Goal: Task Accomplishment & Management: Manage account settings

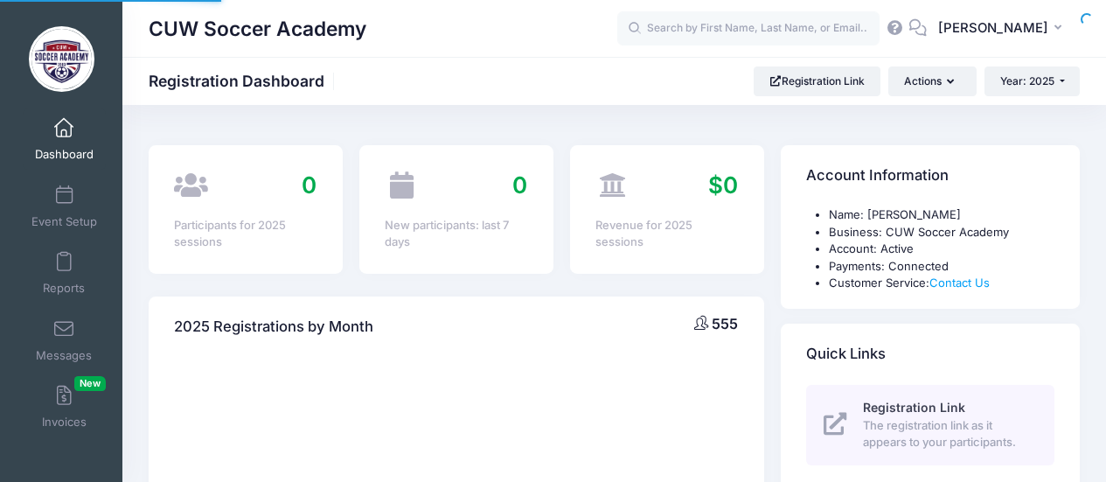
select select
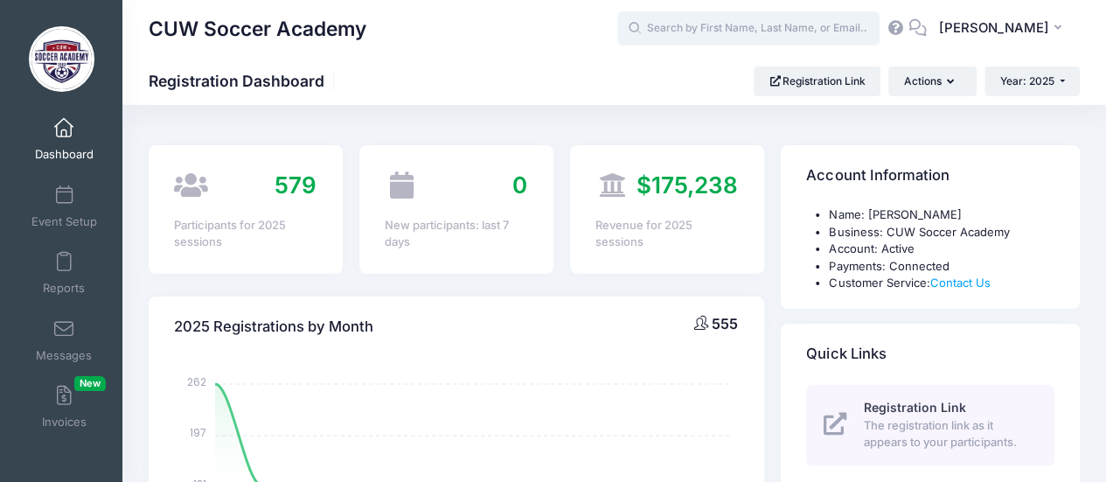
click at [777, 30] on input "text" at bounding box center [748, 28] width 262 height 35
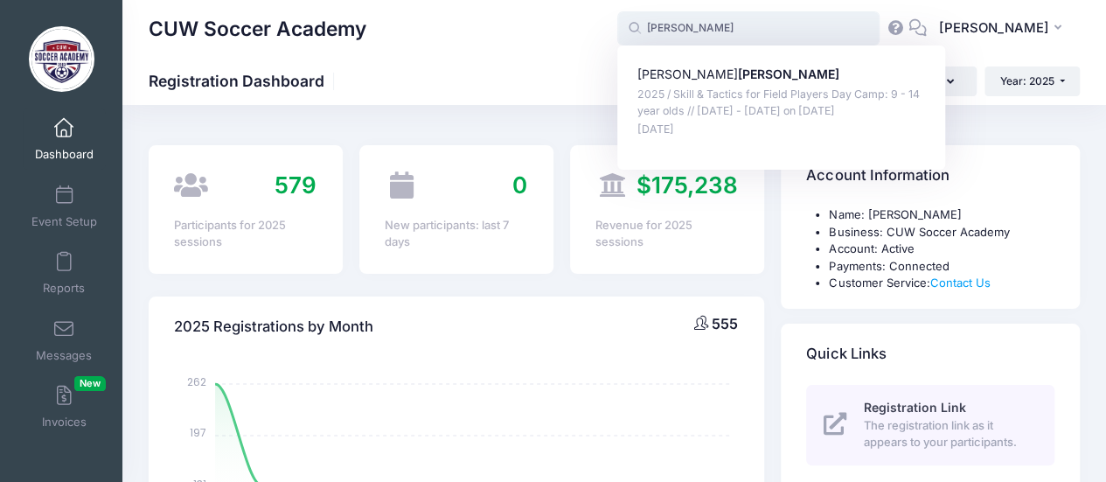
type input "Elizabeth Zauner (2025 / Skill &amp; Tactics for Field Players Day Camp: 9 - 14…"
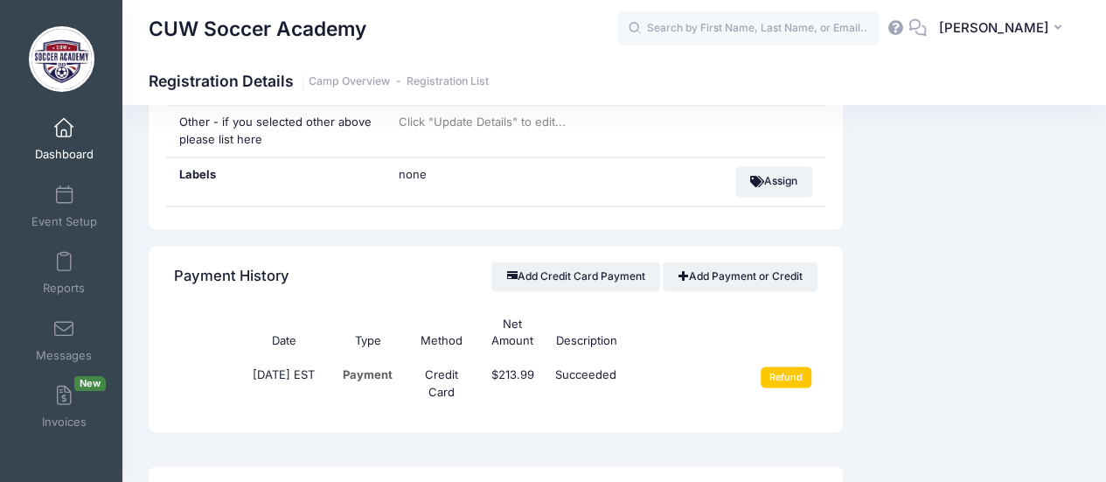
scroll to position [1224, 0]
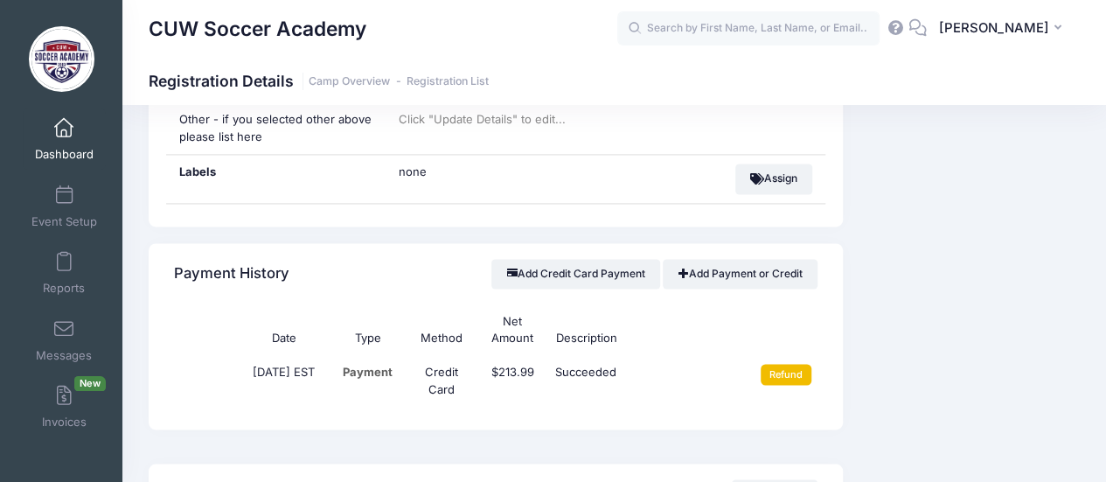
click at [791, 368] on input "Refund" at bounding box center [787, 374] width 52 height 21
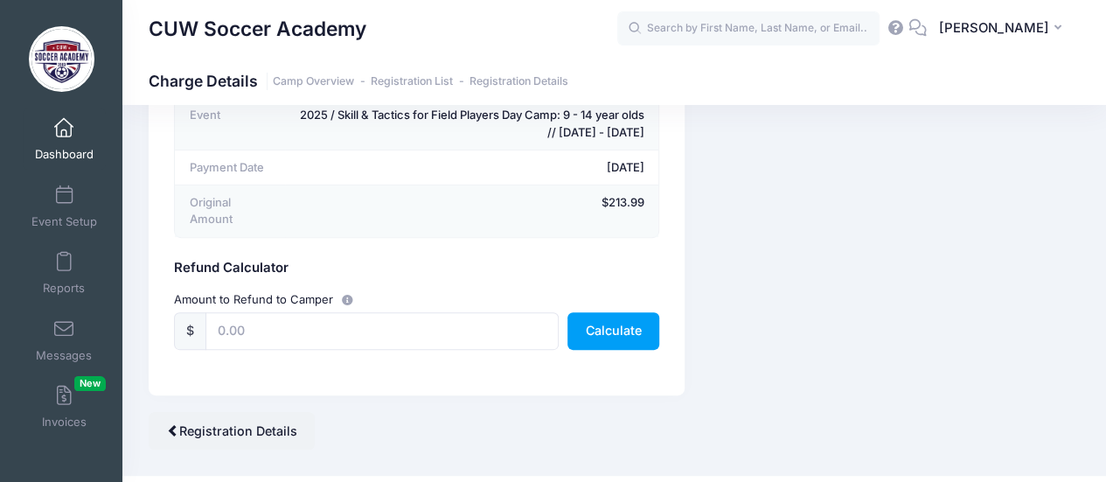
scroll to position [213, 0]
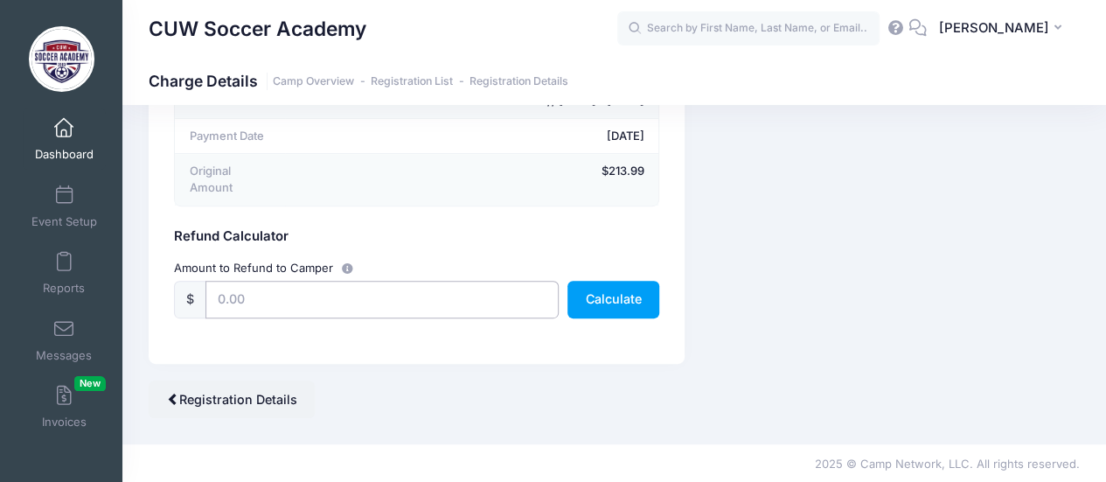
click at [255, 298] on input "text" at bounding box center [382, 300] width 353 height 38
type input "213.99"
click at [615, 291] on button "Calculate" at bounding box center [614, 300] width 92 height 38
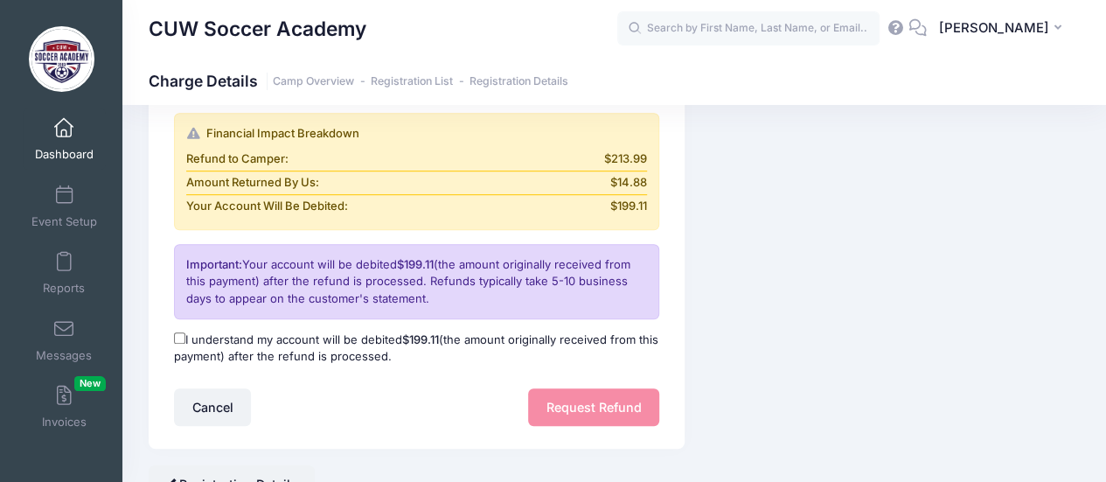
scroll to position [476, 0]
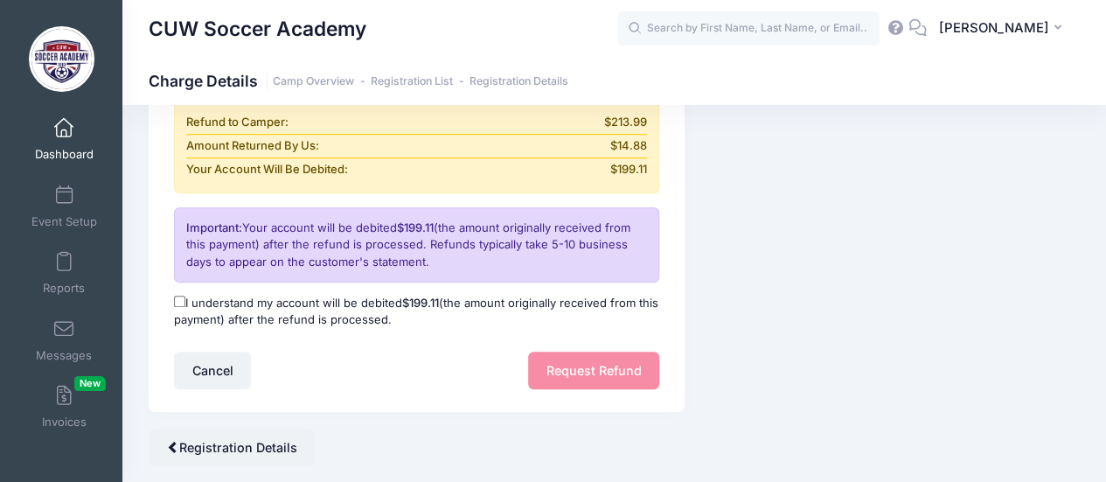
click at [182, 296] on input "I understand my account will be debited $199.11 (the amount originally received…" at bounding box center [179, 301] width 11 height 11
checkbox input "true"
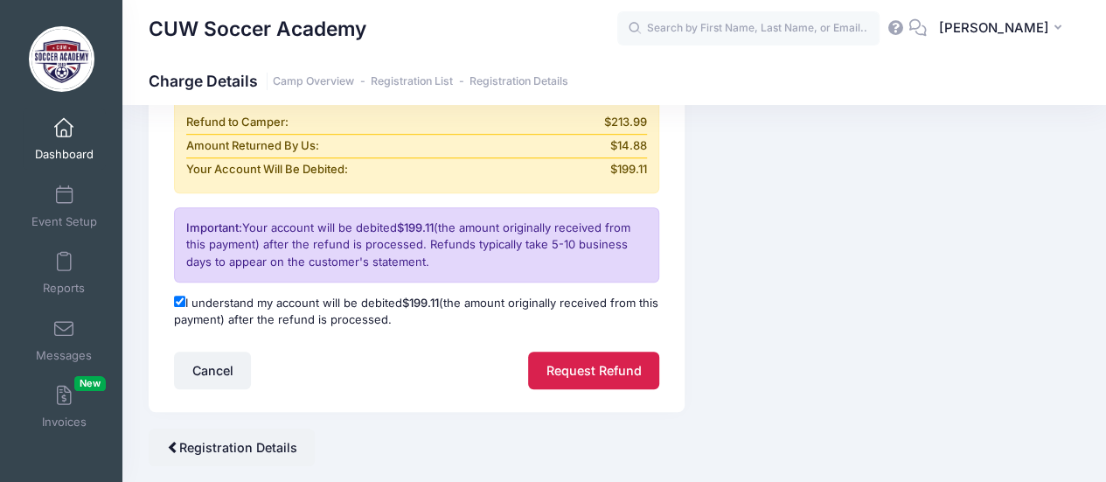
click at [606, 365] on button "Request Refund" at bounding box center [593, 371] width 131 height 38
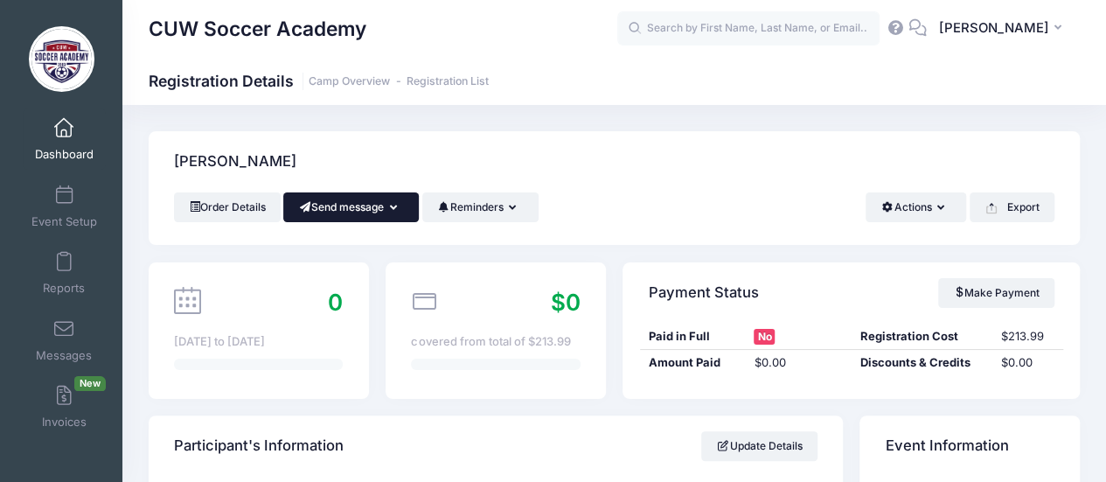
click at [352, 206] on button "Send message" at bounding box center [351, 207] width 136 height 30
click at [366, 249] on link "Send Email" at bounding box center [364, 249] width 106 height 33
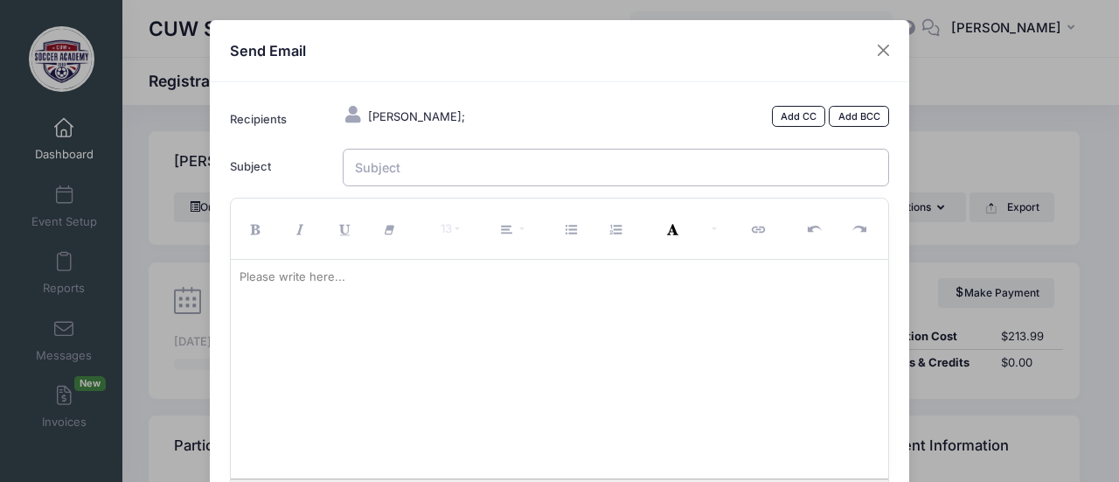
click at [429, 172] on input "Subject" at bounding box center [616, 168] width 547 height 38
type input "c"
type input "Camp Refund"
click at [366, 277] on p at bounding box center [560, 276] width 641 height 17
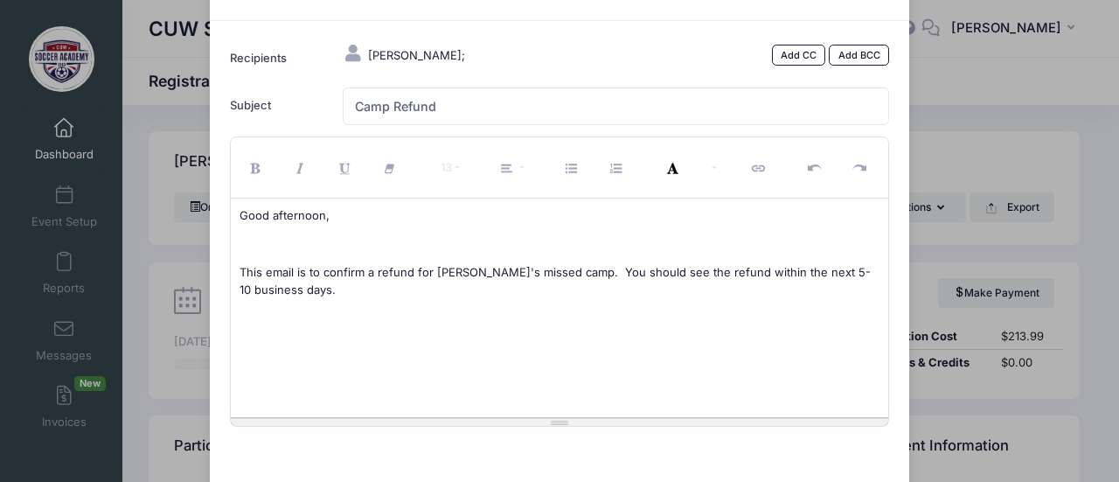
scroll to position [162, 0]
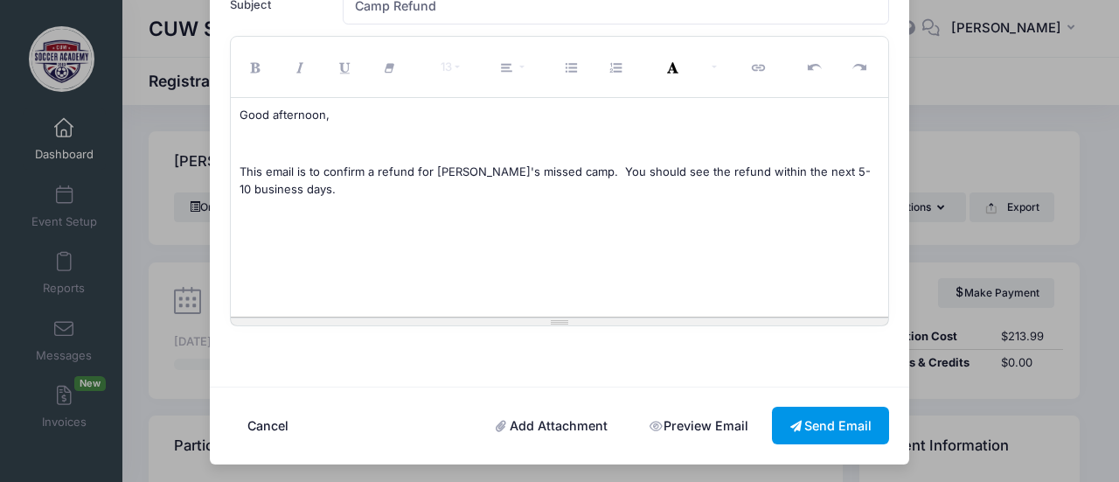
click at [847, 428] on button "Send Email" at bounding box center [830, 426] width 117 height 38
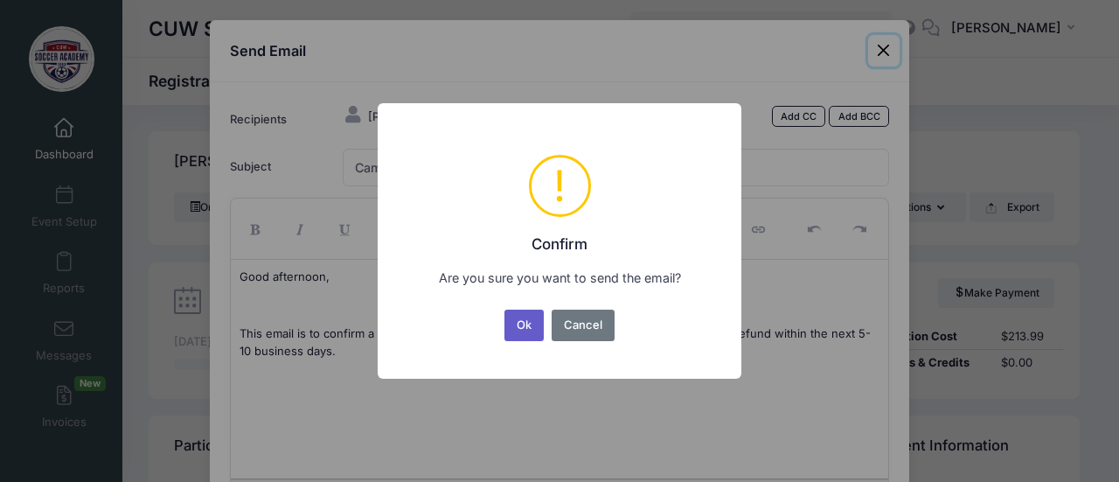
click at [517, 323] on button "Ok" at bounding box center [525, 325] width 40 height 31
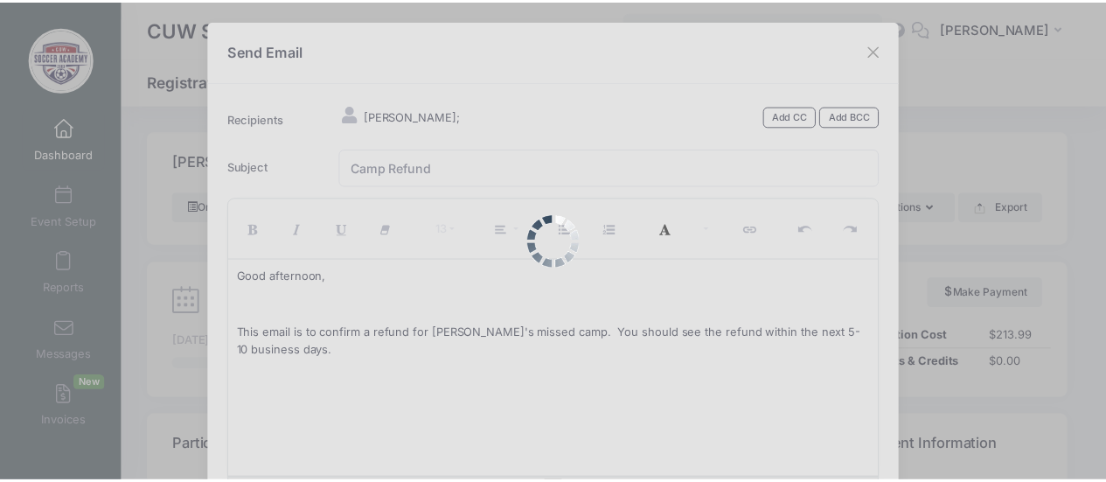
scroll to position [162, 0]
